Goal: Information Seeking & Learning: Learn about a topic

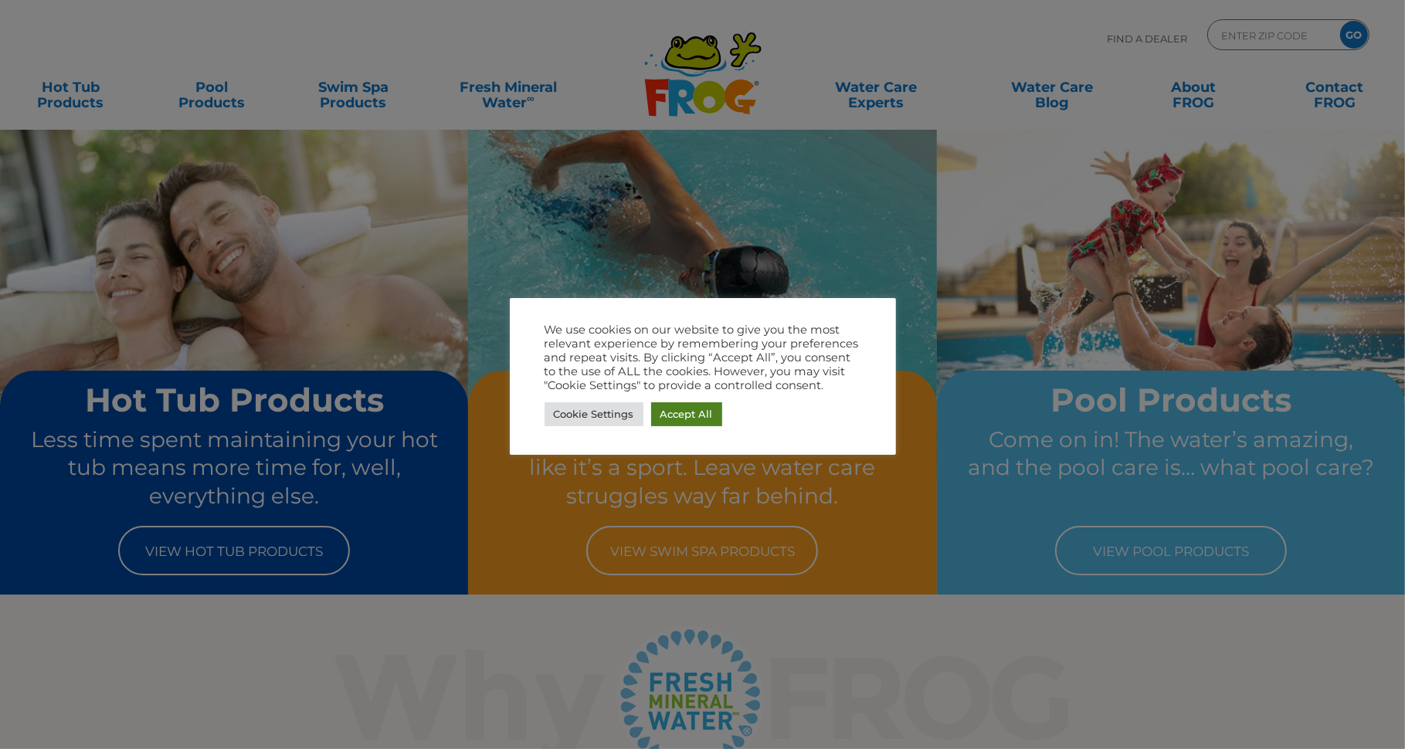
click at [670, 406] on link "Accept All" at bounding box center [686, 414] width 71 height 24
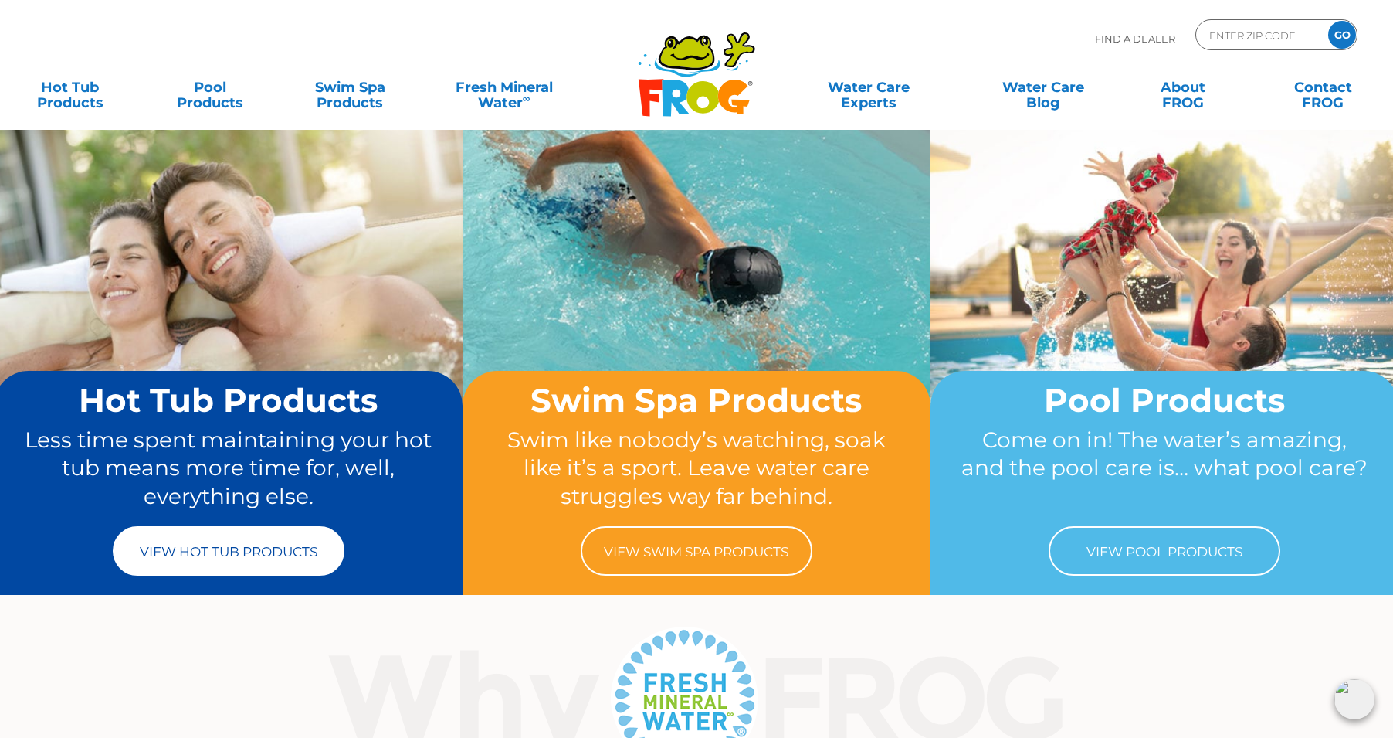
click at [222, 559] on link "View Hot Tub Products" at bounding box center [229, 550] width 232 height 49
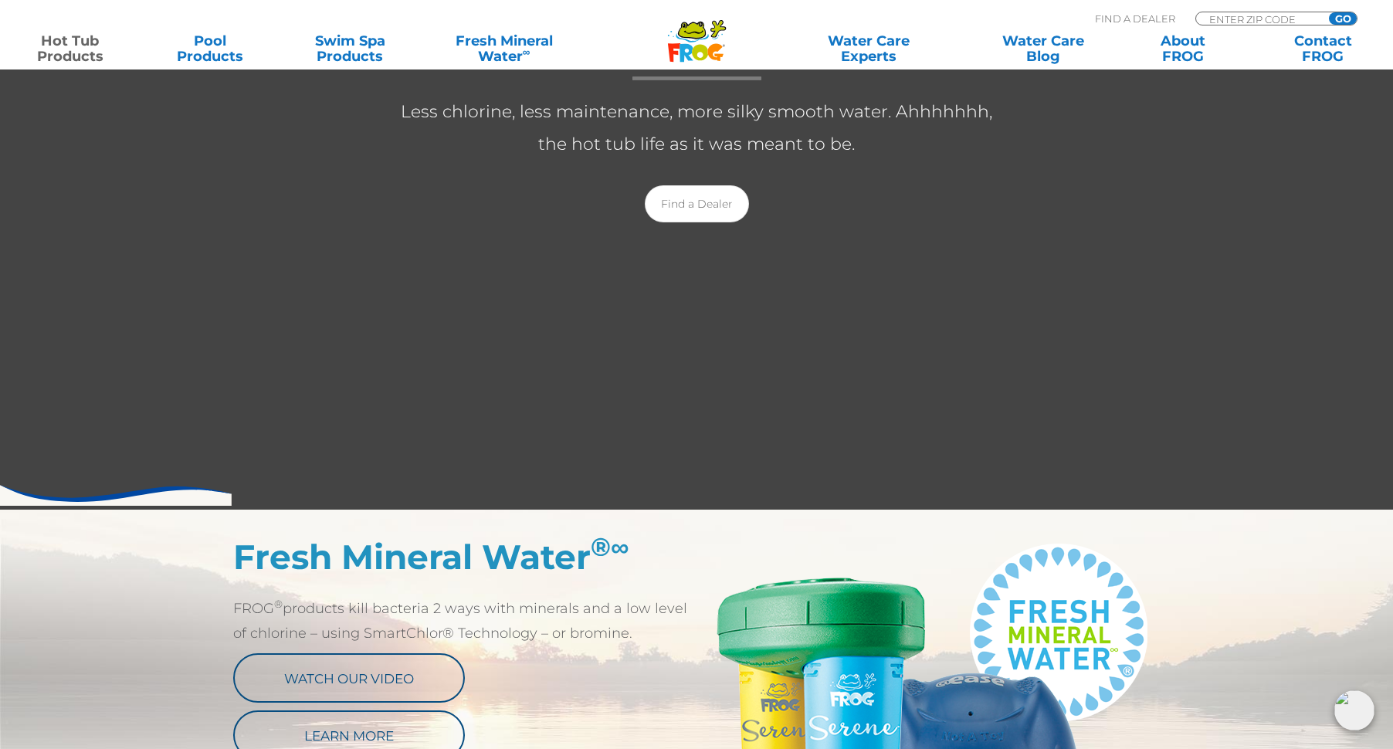
scroll to position [618, 0]
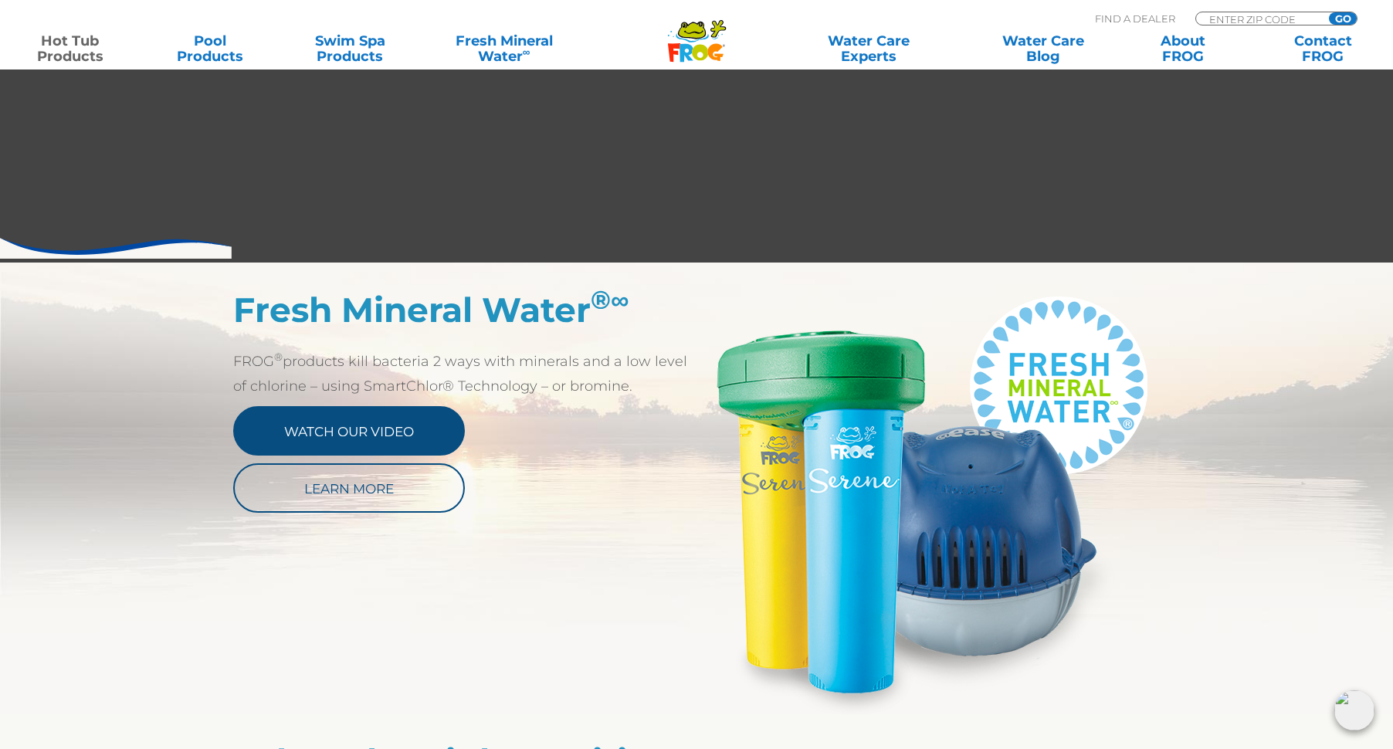
click at [439, 427] on link "Watch Our Video" at bounding box center [349, 430] width 232 height 49
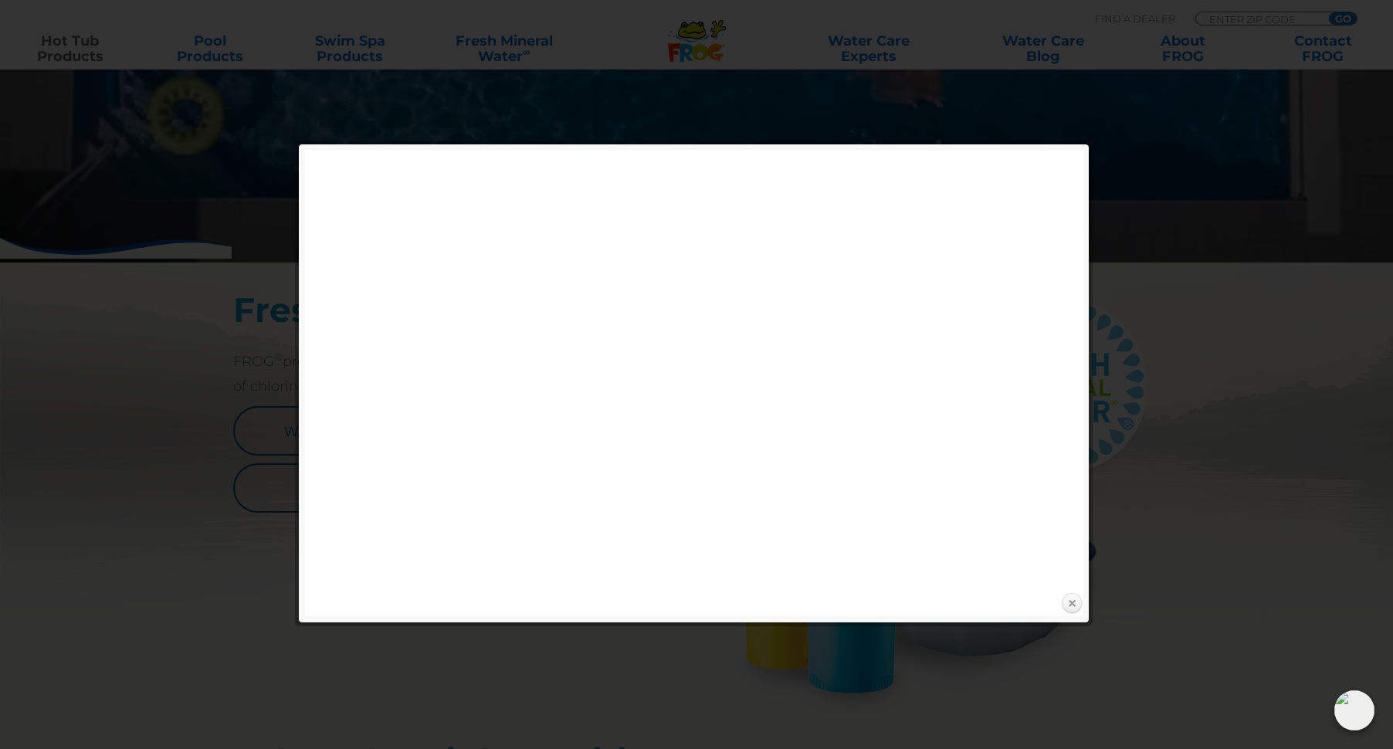
click at [1066, 599] on link "Close" at bounding box center [1071, 603] width 23 height 23
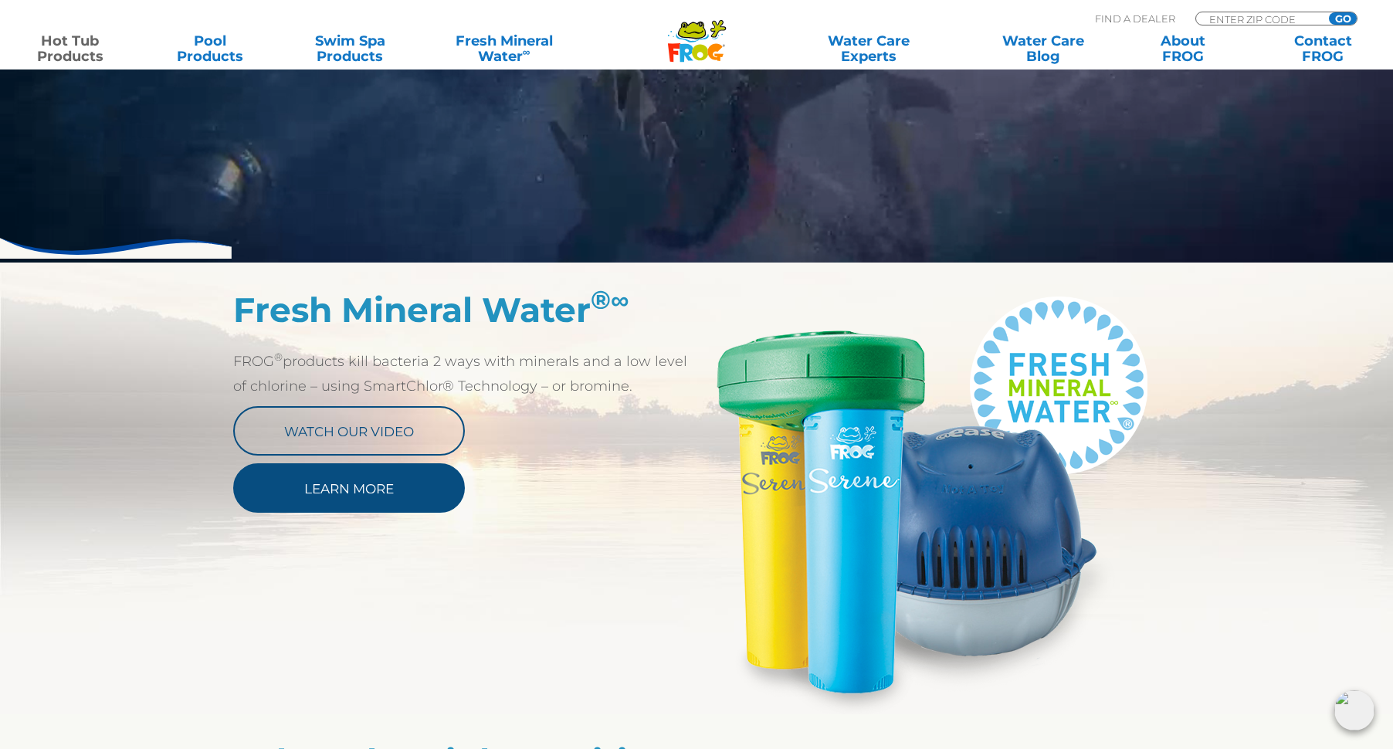
click at [325, 504] on link "Learn More" at bounding box center [349, 487] width 232 height 49
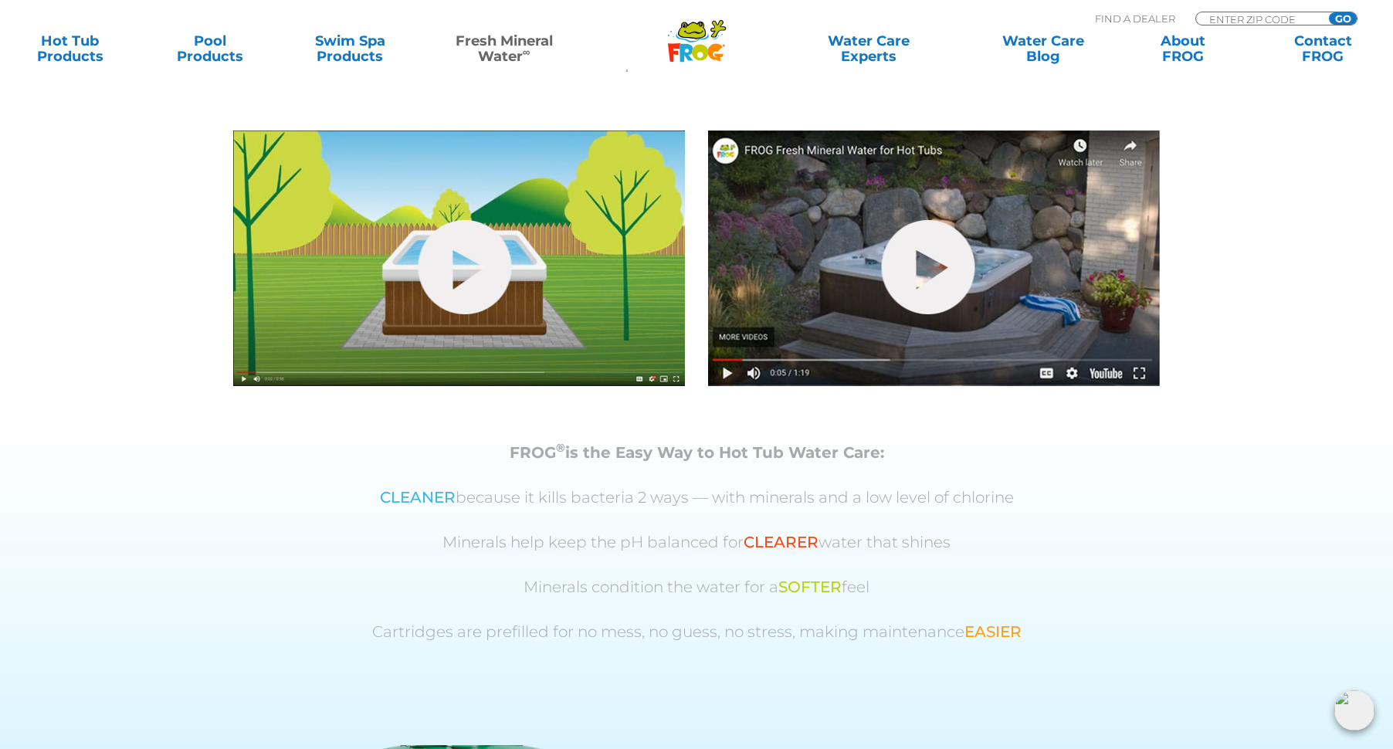
scroll to position [541, 0]
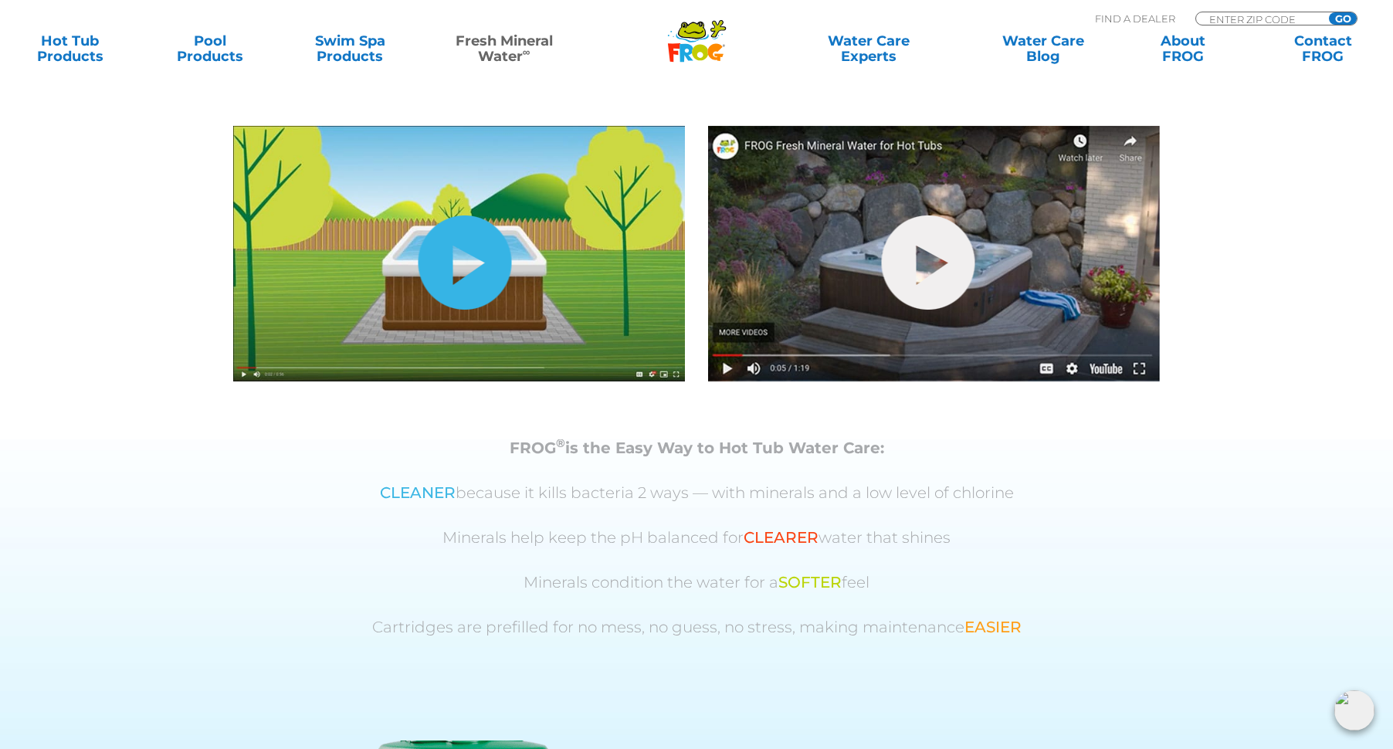
click at [476, 271] on link "hide-me" at bounding box center [465, 262] width 93 height 94
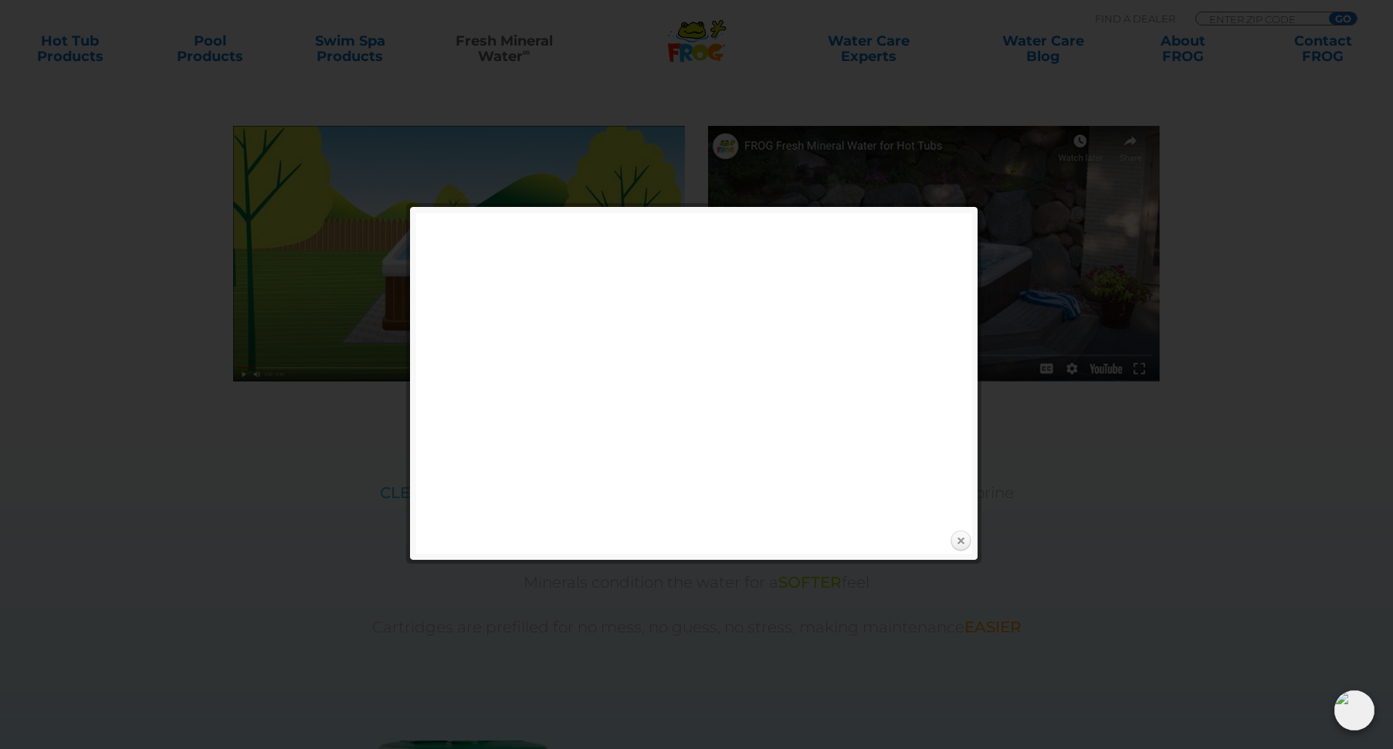
click at [959, 541] on link "Close" at bounding box center [960, 541] width 23 height 23
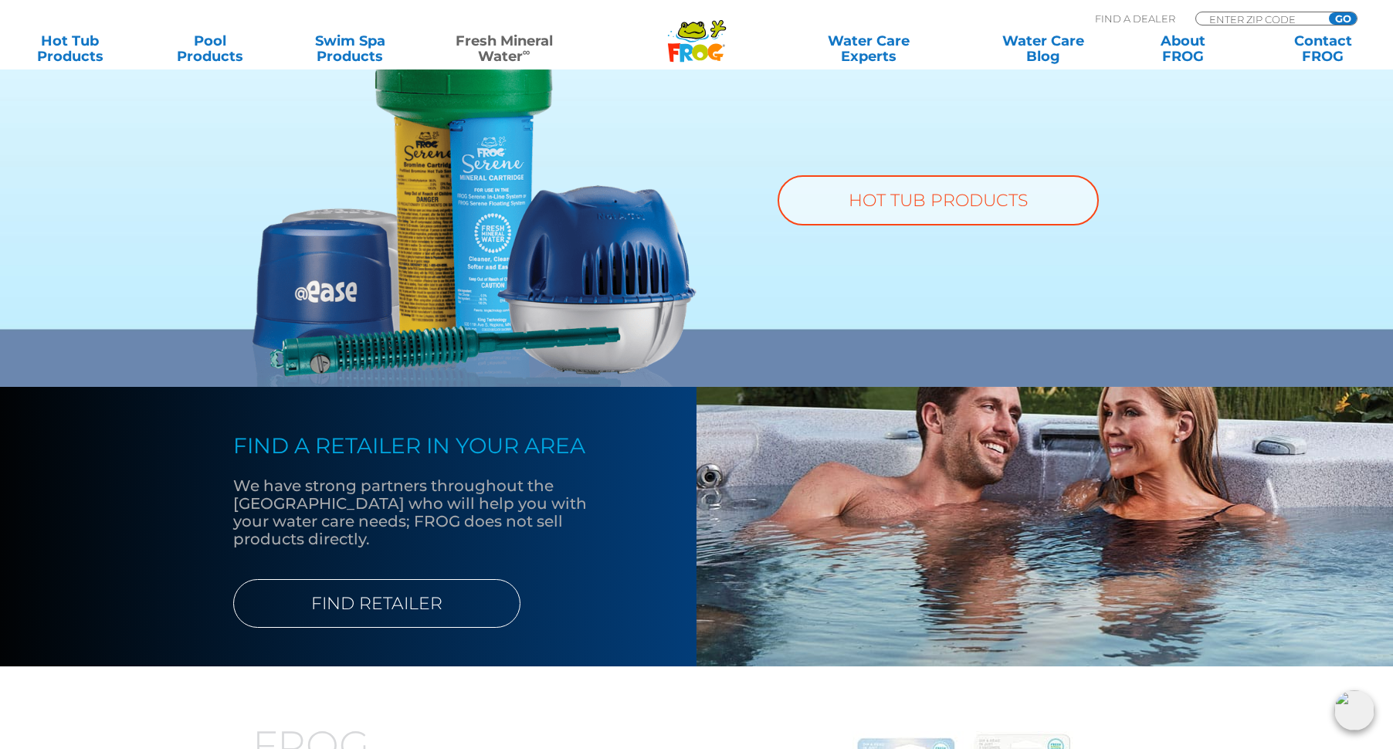
scroll to position [1313, 0]
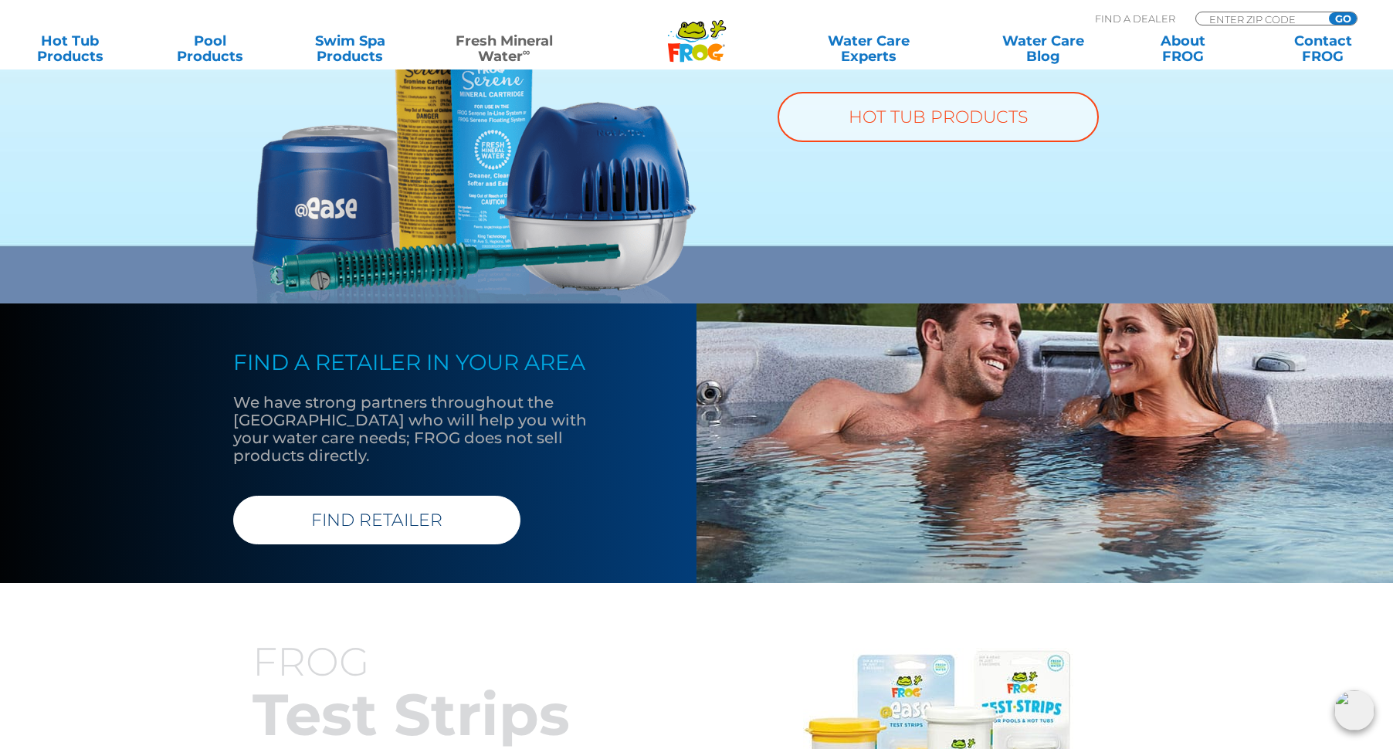
click at [324, 497] on link "FIND RETAILER" at bounding box center [376, 520] width 287 height 49
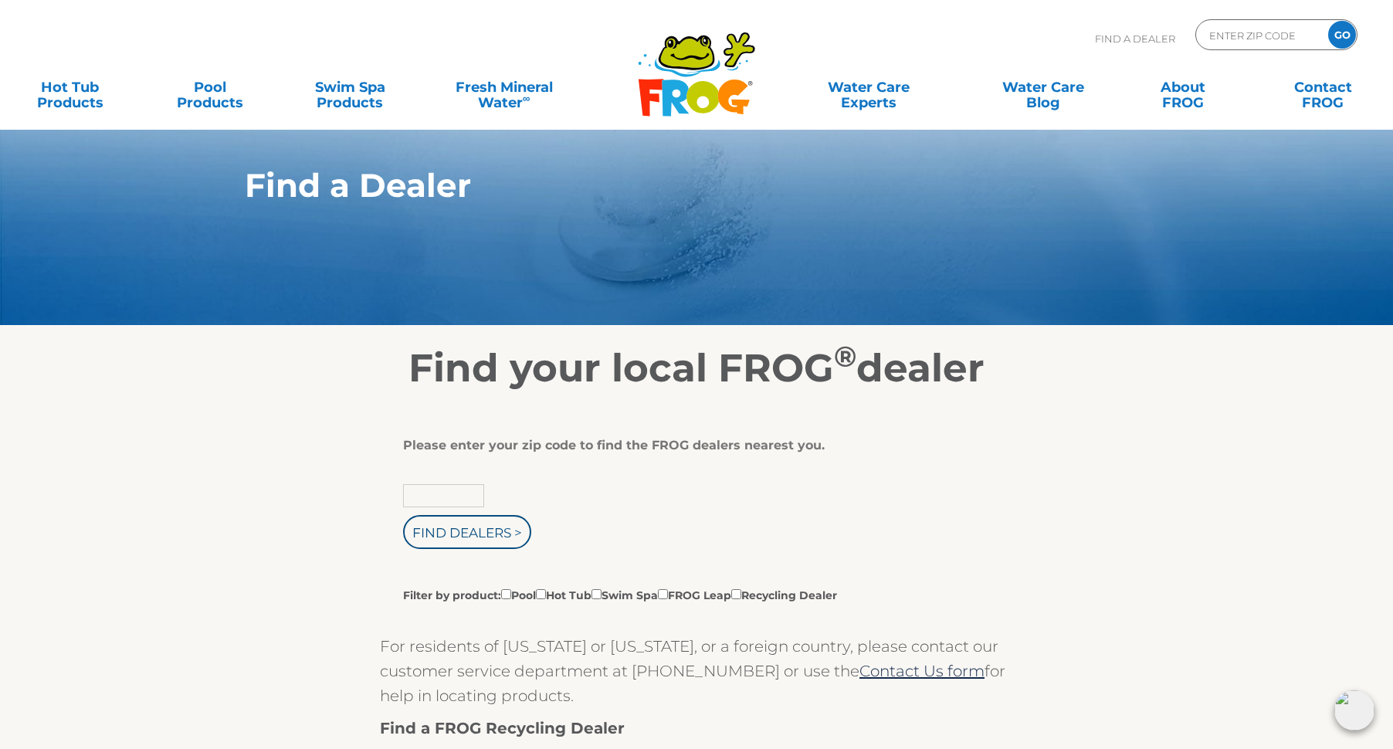
click at [425, 490] on input "text" at bounding box center [443, 495] width 81 height 23
type input "15857"
click at [477, 557] on div "15857 Find Dealers > Filter by product: Pool Hot Tub Swim Spa FROG Leap Recycli…" at bounding box center [690, 543] width 575 height 119
click at [477, 542] on input "Find Dealers >" at bounding box center [467, 532] width 128 height 34
click at [473, 535] on input "Find Dealers >" at bounding box center [467, 532] width 128 height 34
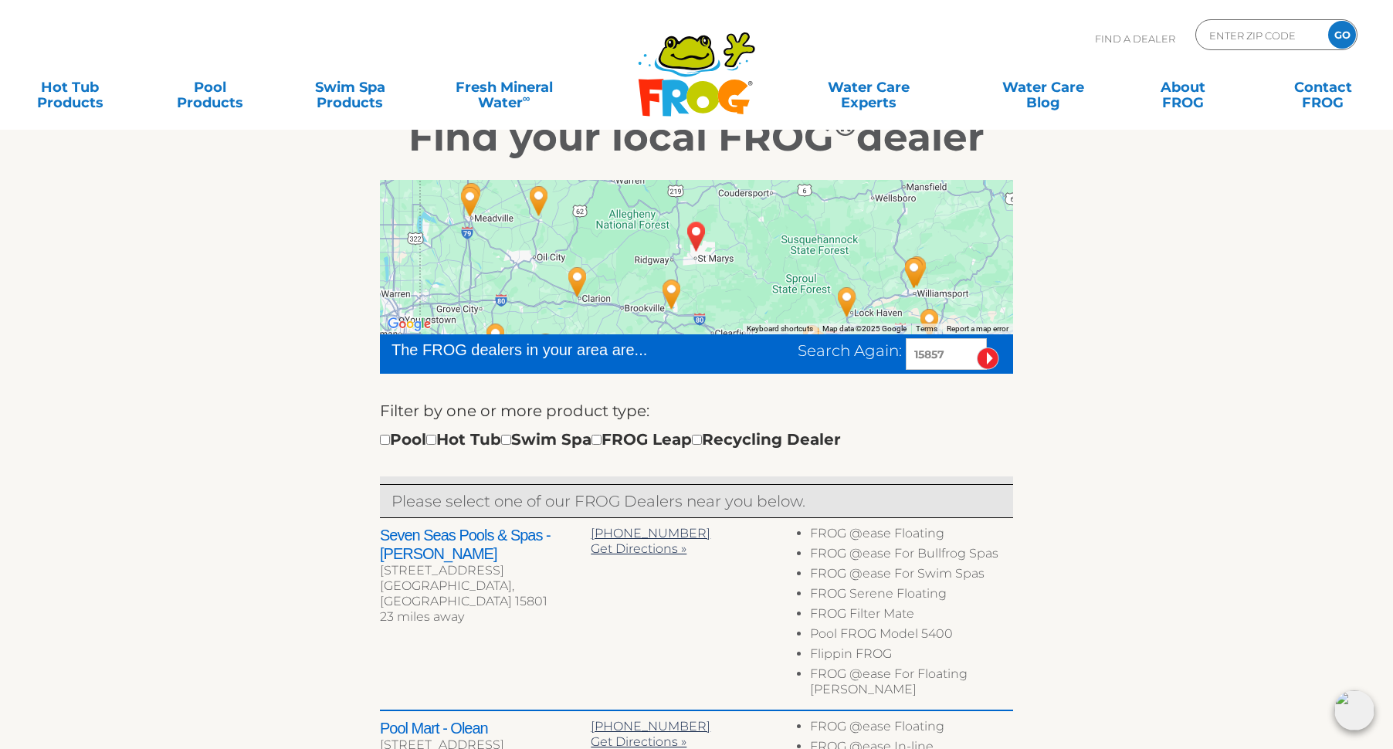
scroll to position [77, 0]
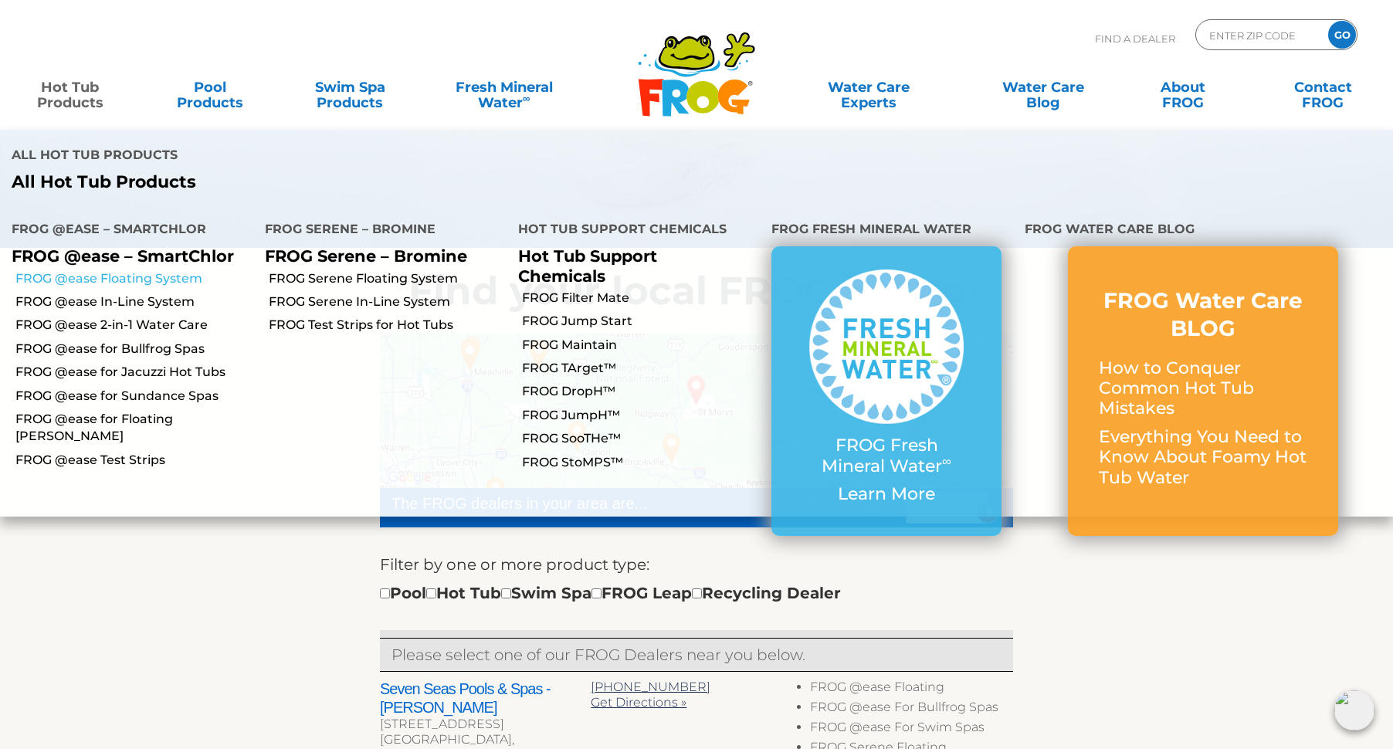
click at [107, 270] on link "FROG @ease Floating System" at bounding box center [134, 278] width 238 height 17
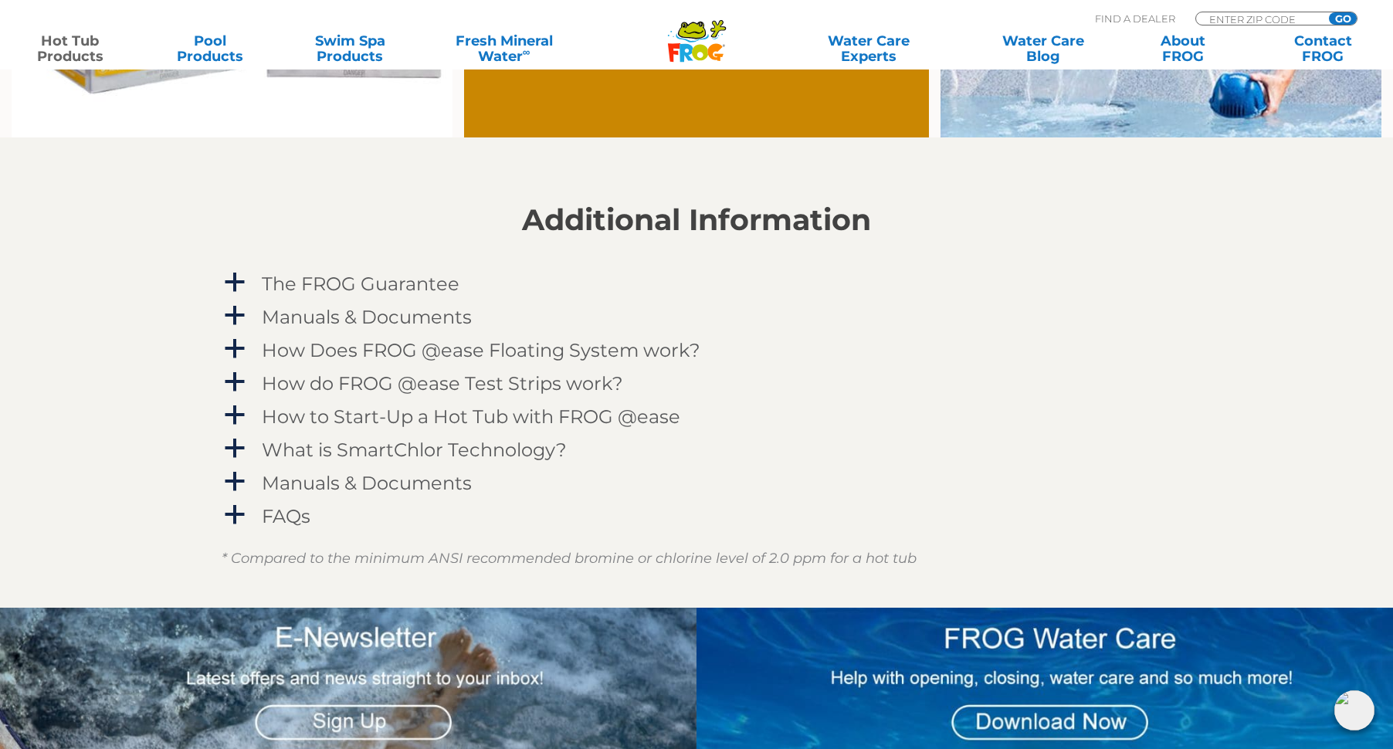
scroll to position [1390, 0]
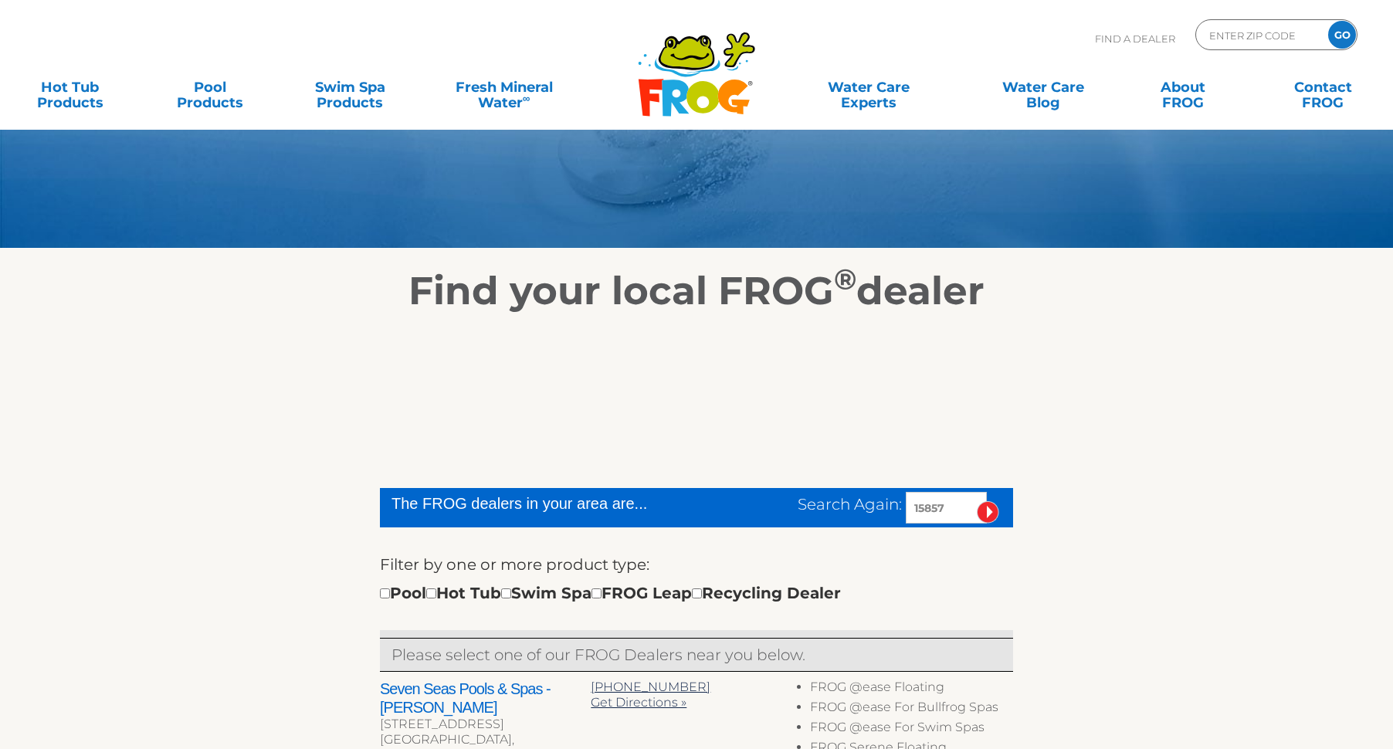
scroll to position [77, 0]
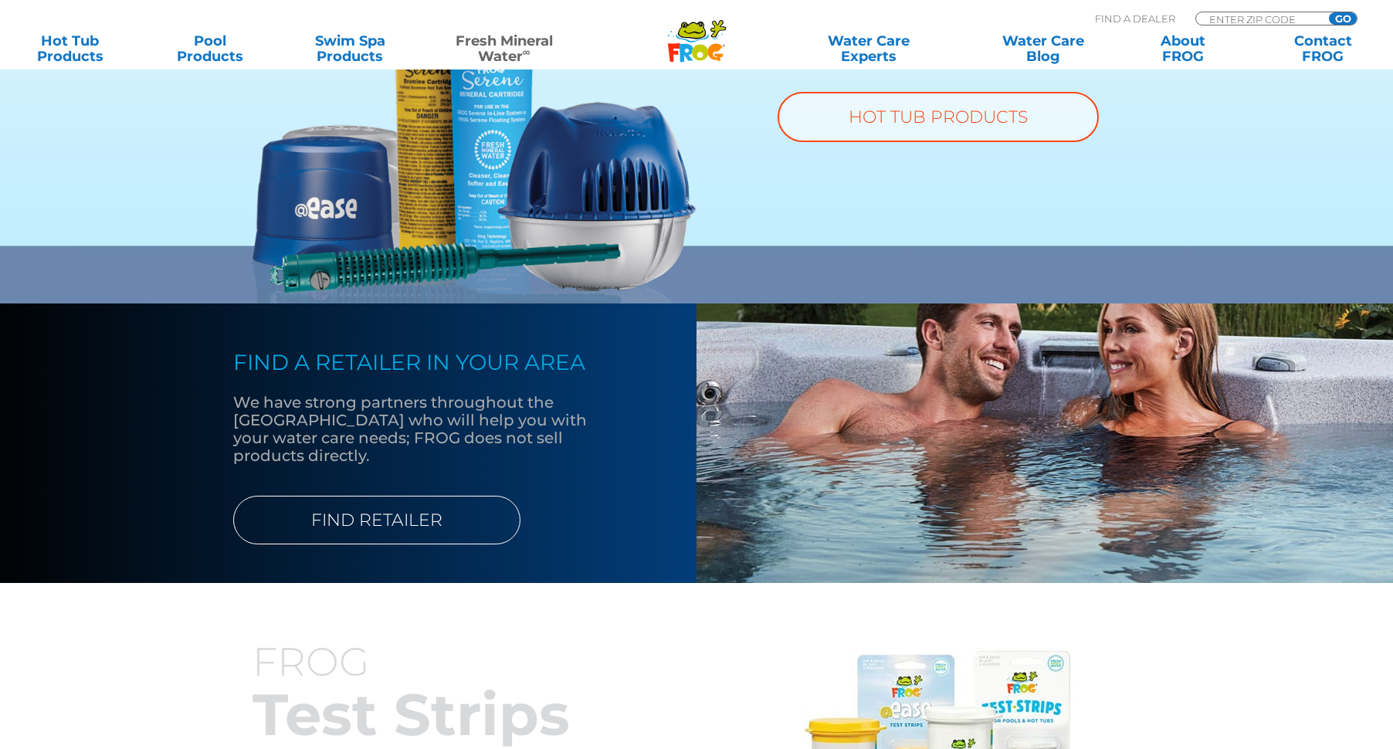
scroll to position [541, 0]
